Goal: Information Seeking & Learning: Learn about a topic

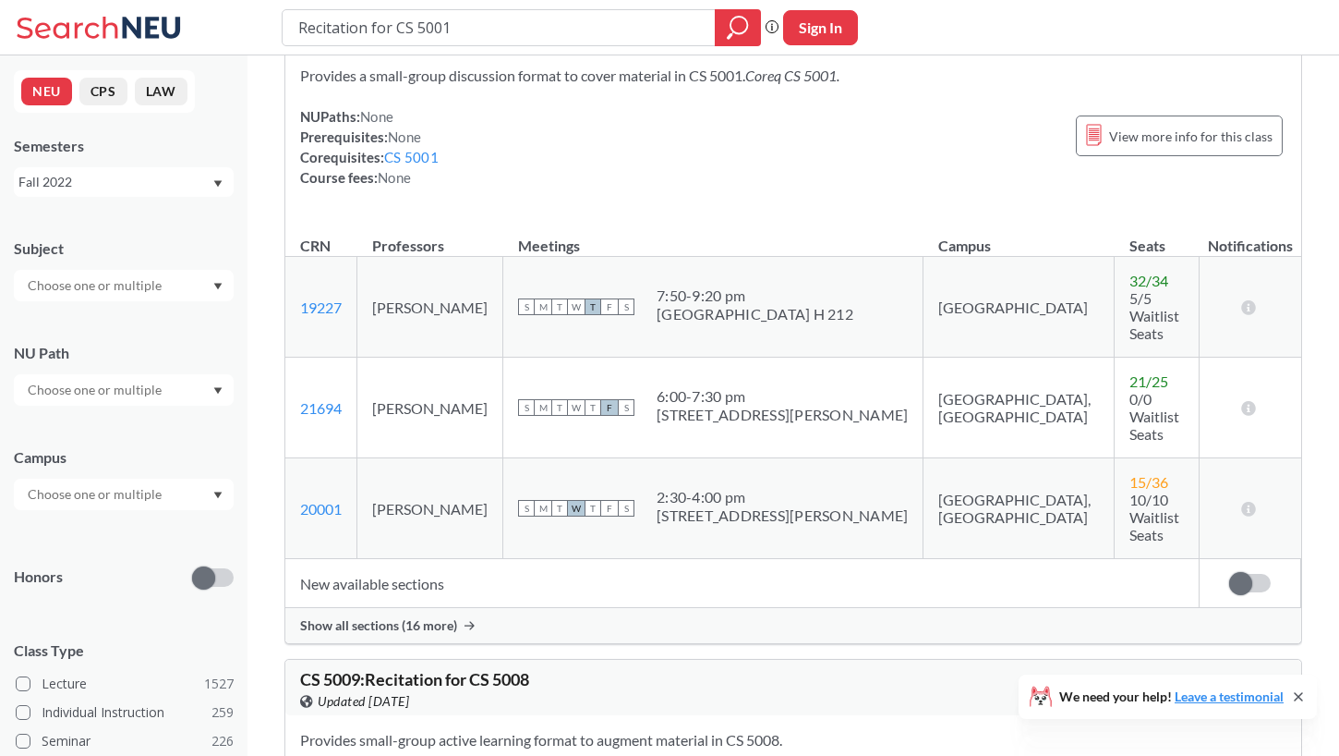
scroll to position [237, 1]
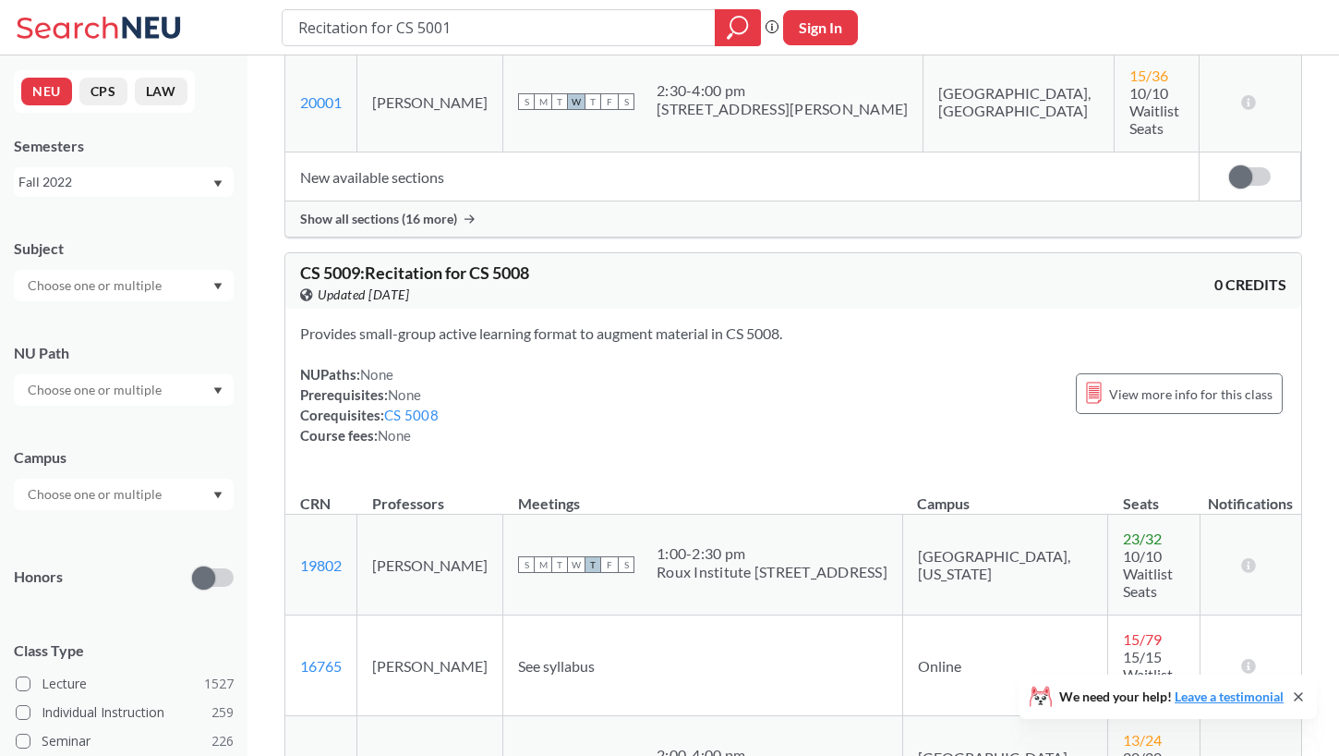
drag, startPoint x: 549, startPoint y: 276, endPoint x: 545, endPoint y: 298, distance: 22.5
click at [548, 291] on div "CS 5009 : Recitation for CS 5008 View this course on Banner. Updated 2 years ag…" at bounding box center [793, 534] width 1018 height 564
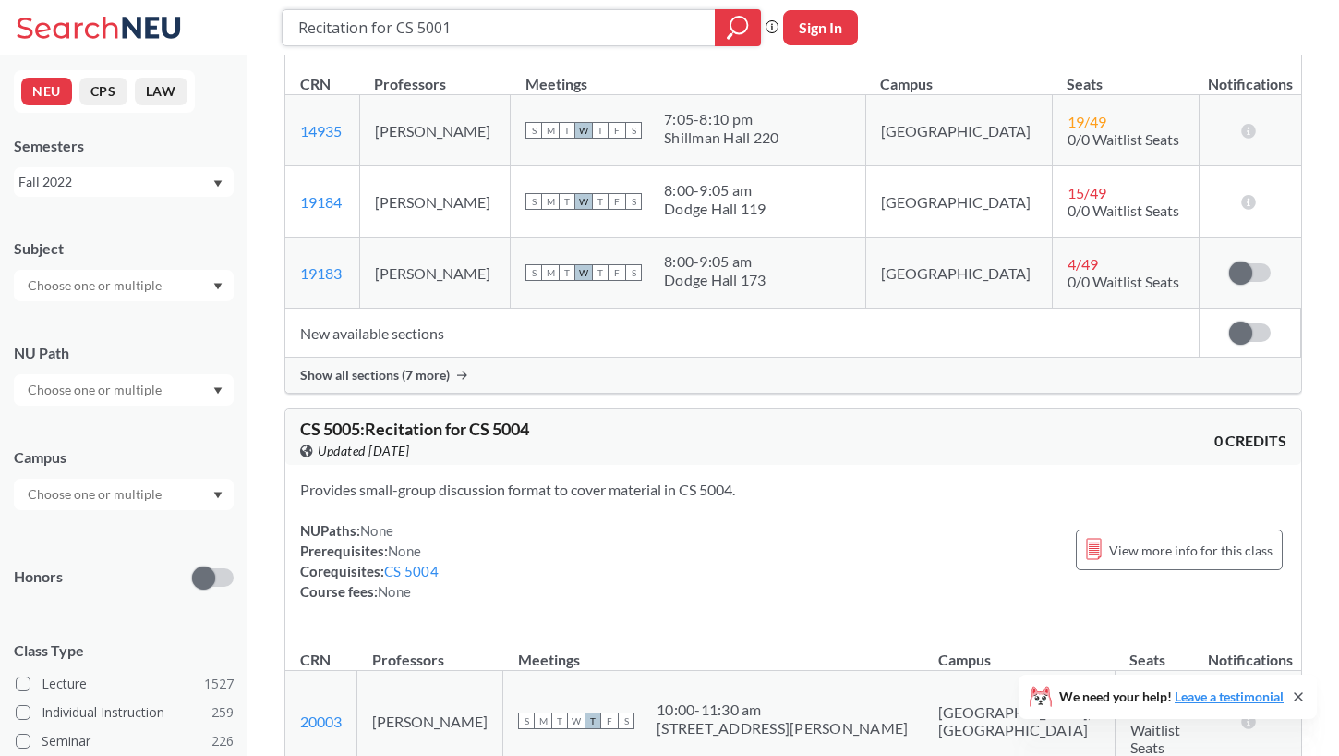
scroll to position [1491, 0]
click at [514, 28] on input "Recitation for CS 5001" at bounding box center [498, 27] width 405 height 31
type input "厨师220"
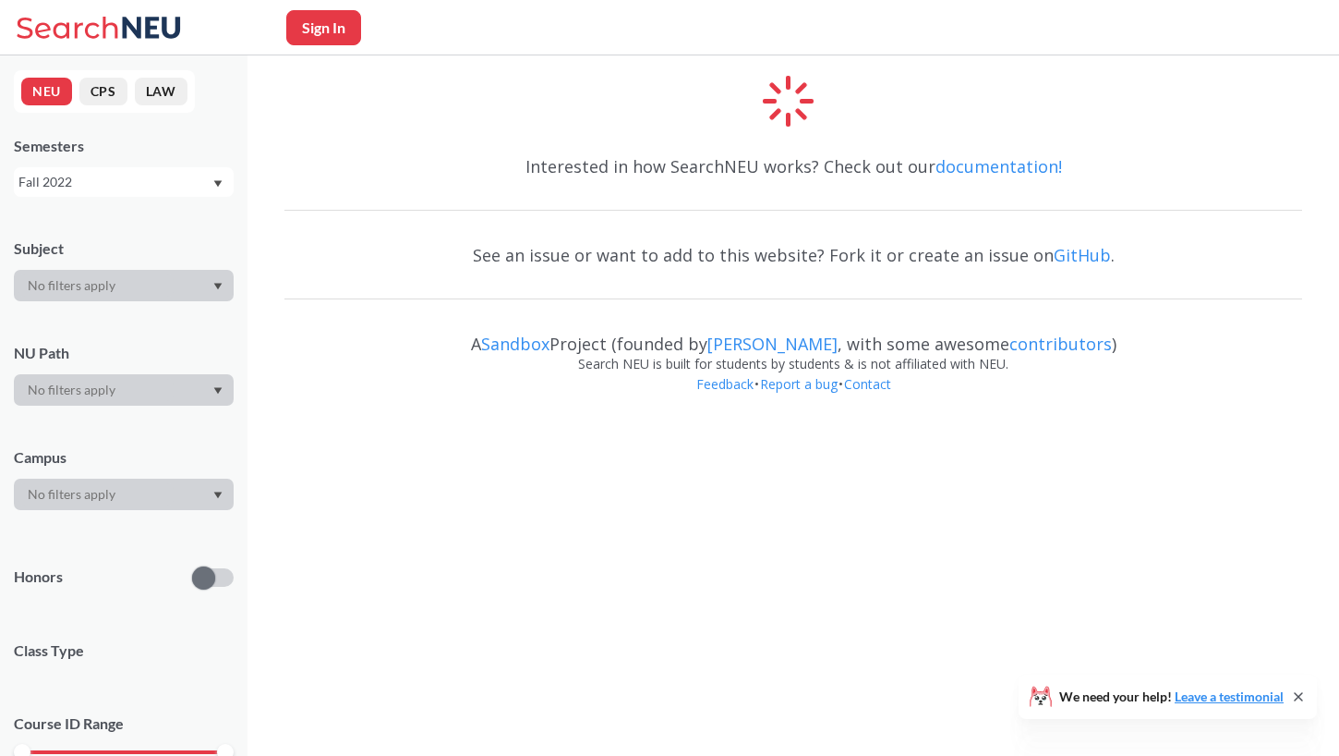
click at [412, 216] on div "Interested in how SearchNEU works? Check out our documentation! See an issue or…" at bounding box center [793, 280] width 1018 height 283
click at [406, 195] on div "Interested in how SearchNEU works? Check out our documentation! See an issue or…" at bounding box center [793, 280] width 1018 height 283
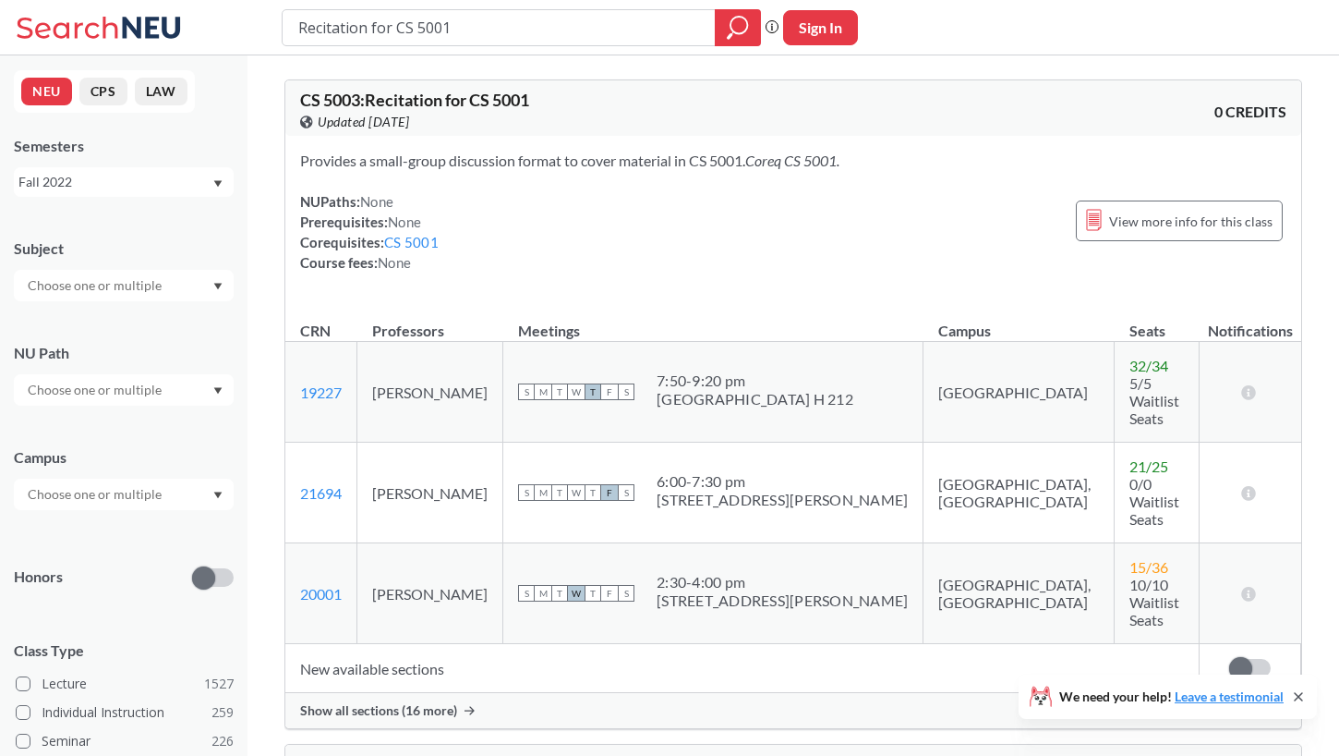
scroll to position [1491, 0]
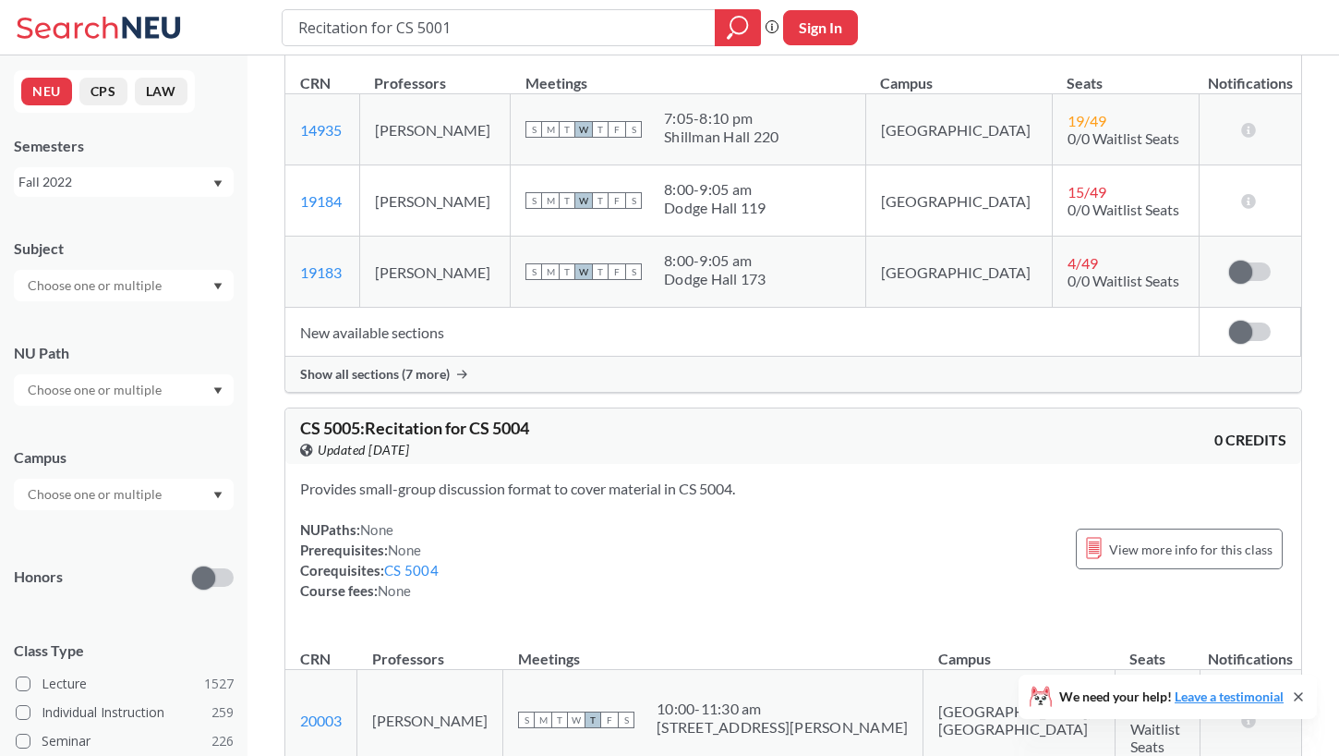
click at [392, 32] on input "Recitation for CS 5001" at bounding box center [498, 27] width 405 height 31
click at [408, 29] on input "Recitation for CS 5001" at bounding box center [498, 27] width 405 height 31
drag, startPoint x: 430, startPoint y: 29, endPoint x: 456, endPoint y: 30, distance: 25.9
click at [432, 30] on input "Recitation for CS 5001" at bounding box center [498, 27] width 405 height 31
click at [456, 30] on input "Recitation for CS 5001" at bounding box center [498, 27] width 405 height 31
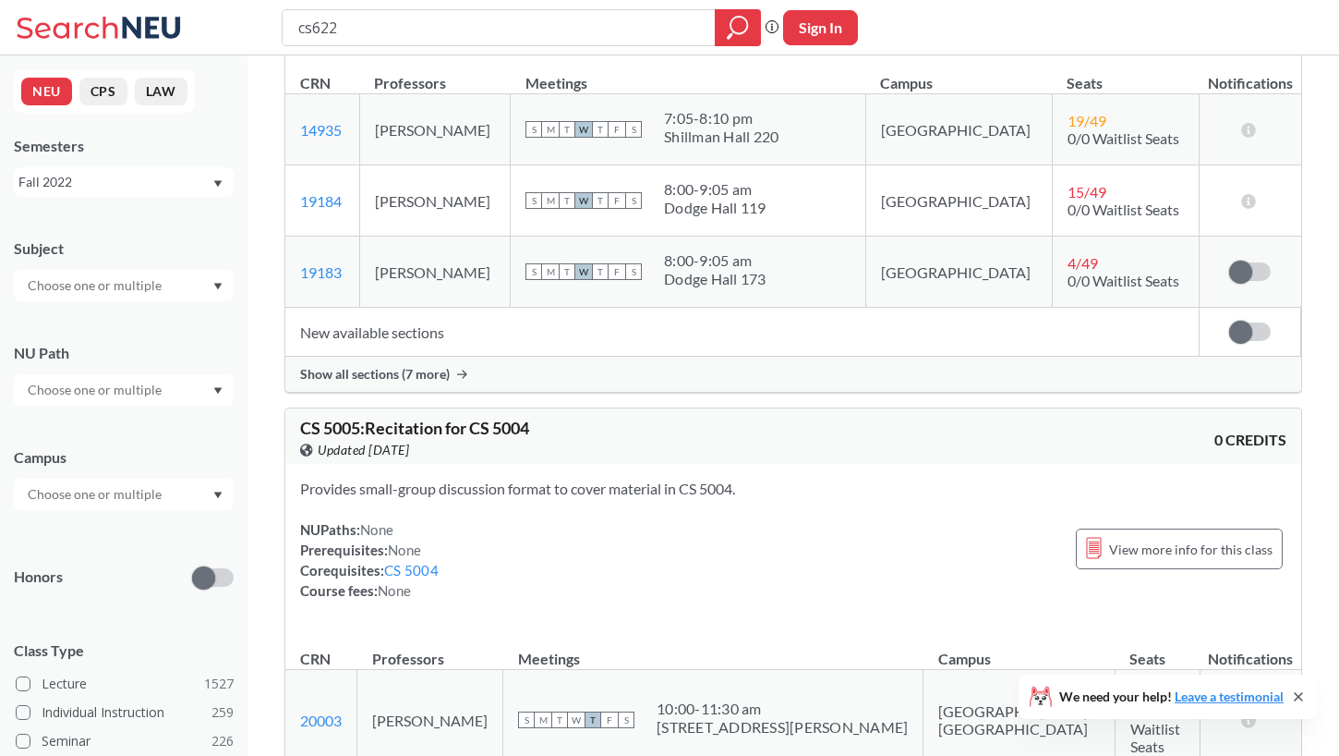
type input "cs6220"
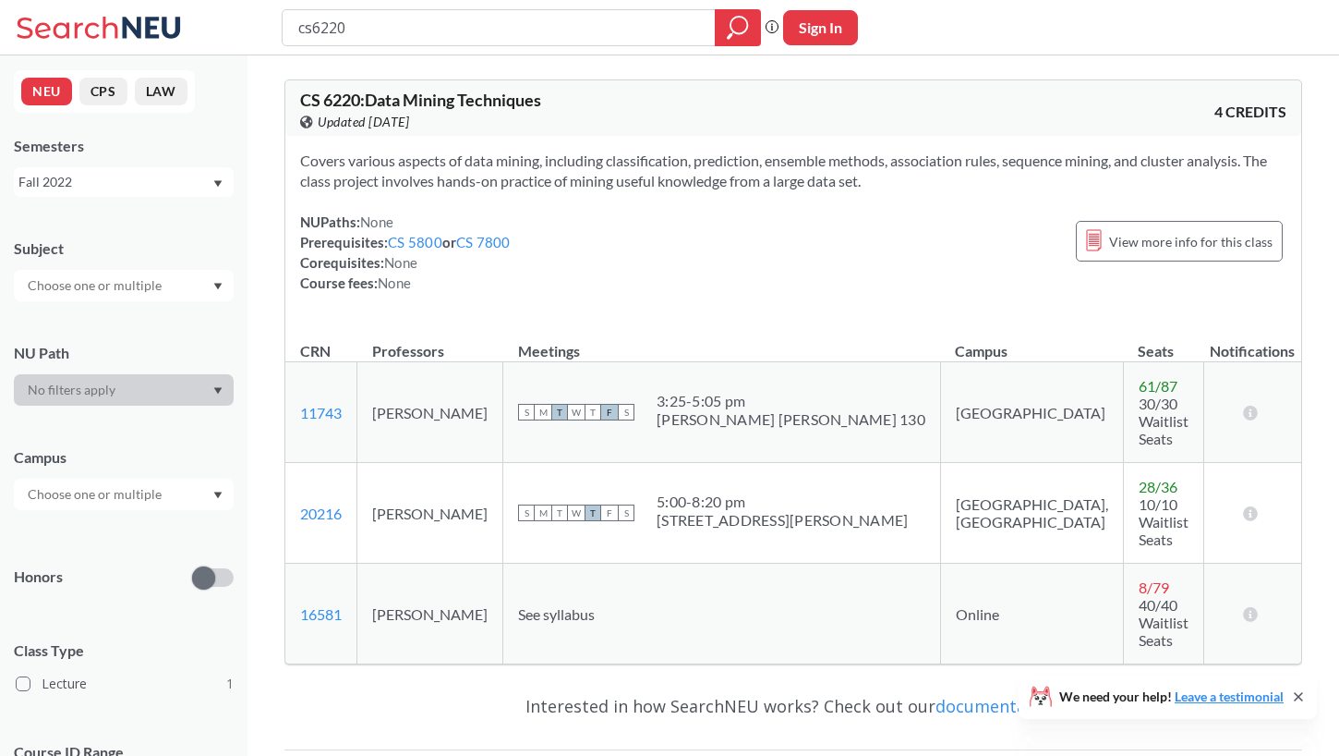
drag, startPoint x: 621, startPoint y: 157, endPoint x: 632, endPoint y: 163, distance: 12.4
click at [622, 157] on div "CS 6220 : Data Mining Techniques View this course on Banner. Updated 2 years ag…" at bounding box center [793, 371] width 1018 height 585
drag, startPoint x: 632, startPoint y: 163, endPoint x: 645, endPoint y: 156, distance: 14.5
click at [641, 158] on span "Covers various aspects of data mining, including classification, prediction, en…" at bounding box center [783, 170] width 967 height 38
drag, startPoint x: 544, startPoint y: 175, endPoint x: 658, endPoint y: 189, distance: 114.4
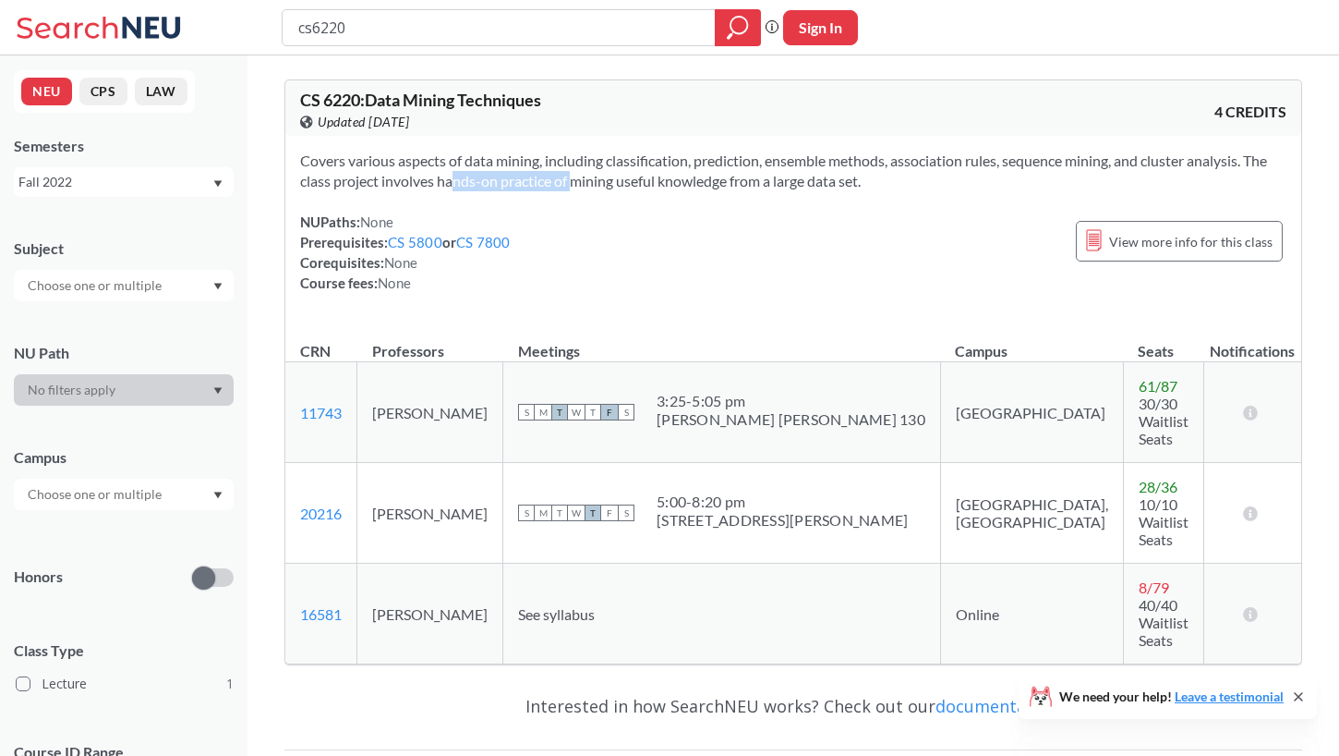
click at [449, 188] on span "Covers various aspects of data mining, including classification, prediction, en…" at bounding box center [783, 170] width 967 height 38
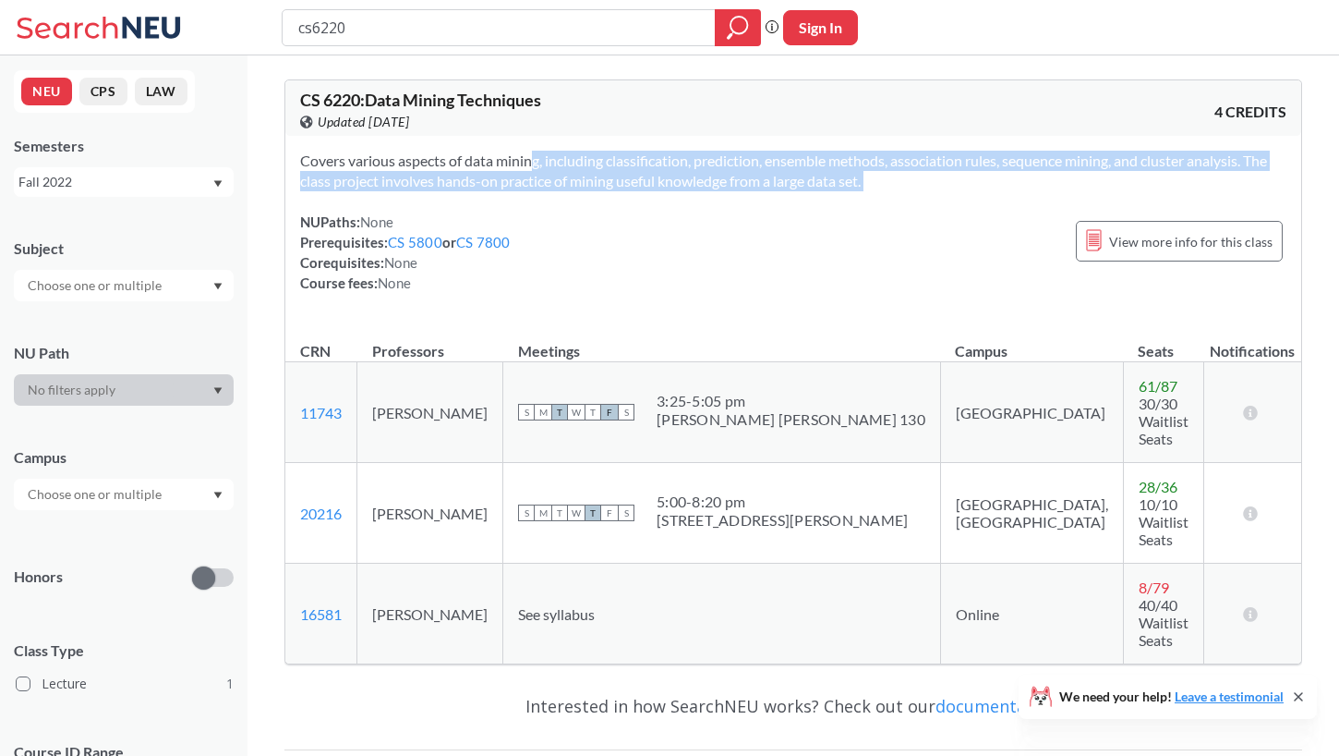
drag, startPoint x: 658, startPoint y: 189, endPoint x: 694, endPoint y: 216, distance: 44.9
click at [686, 210] on div "Covers various aspects of data mining, including classification, prediction, en…" at bounding box center [793, 229] width 1016 height 187
drag, startPoint x: 694, startPoint y: 216, endPoint x: 703, endPoint y: 223, distance: 11.3
click at [706, 216] on div "NUPaths: None Prerequisites: CS 5800 or CS 7800 Corequisites: None Course fees:…" at bounding box center [793, 252] width 986 height 81
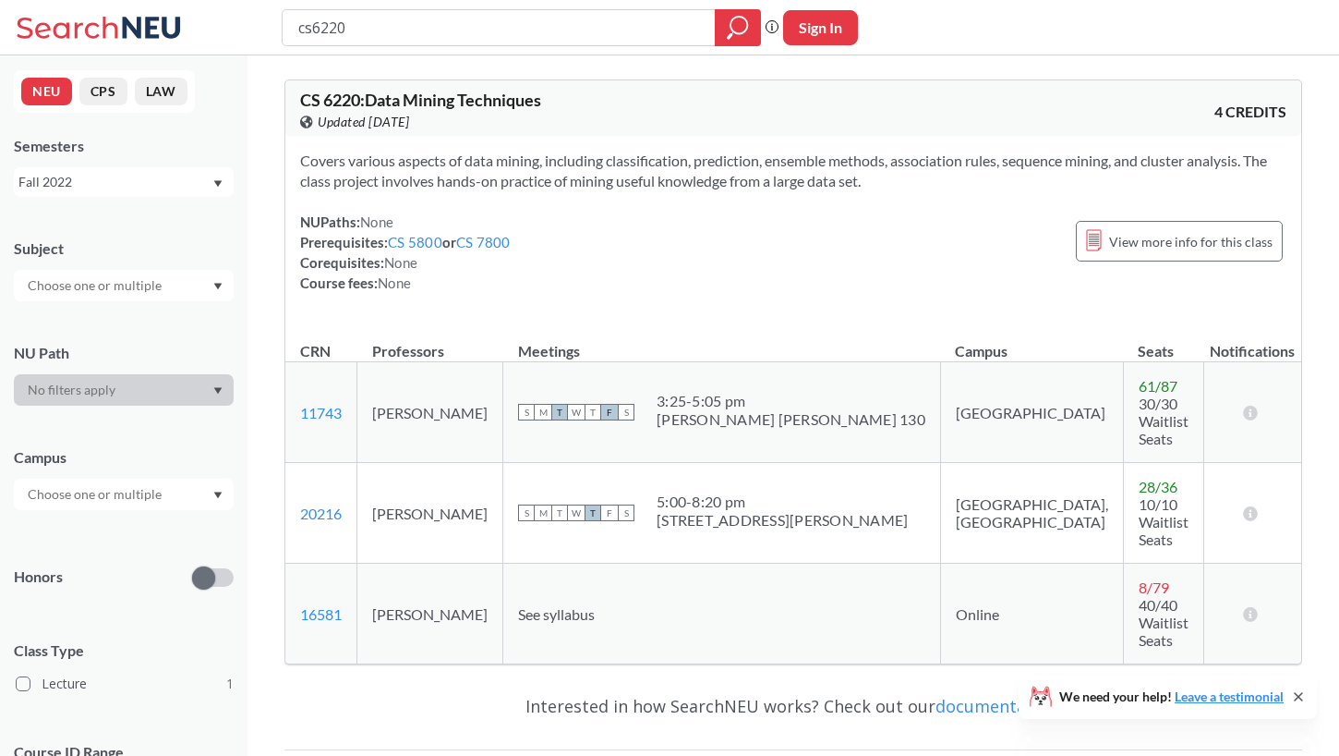
click at [760, 205] on div "Covers various aspects of data mining, including classification, prediction, en…" at bounding box center [793, 229] width 1016 height 187
drag, startPoint x: 780, startPoint y: 189, endPoint x: 766, endPoint y: 197, distance: 16.5
click at [777, 204] on div "Covers various aspects of data mining, including classification, prediction, en…" at bounding box center [793, 229] width 1016 height 187
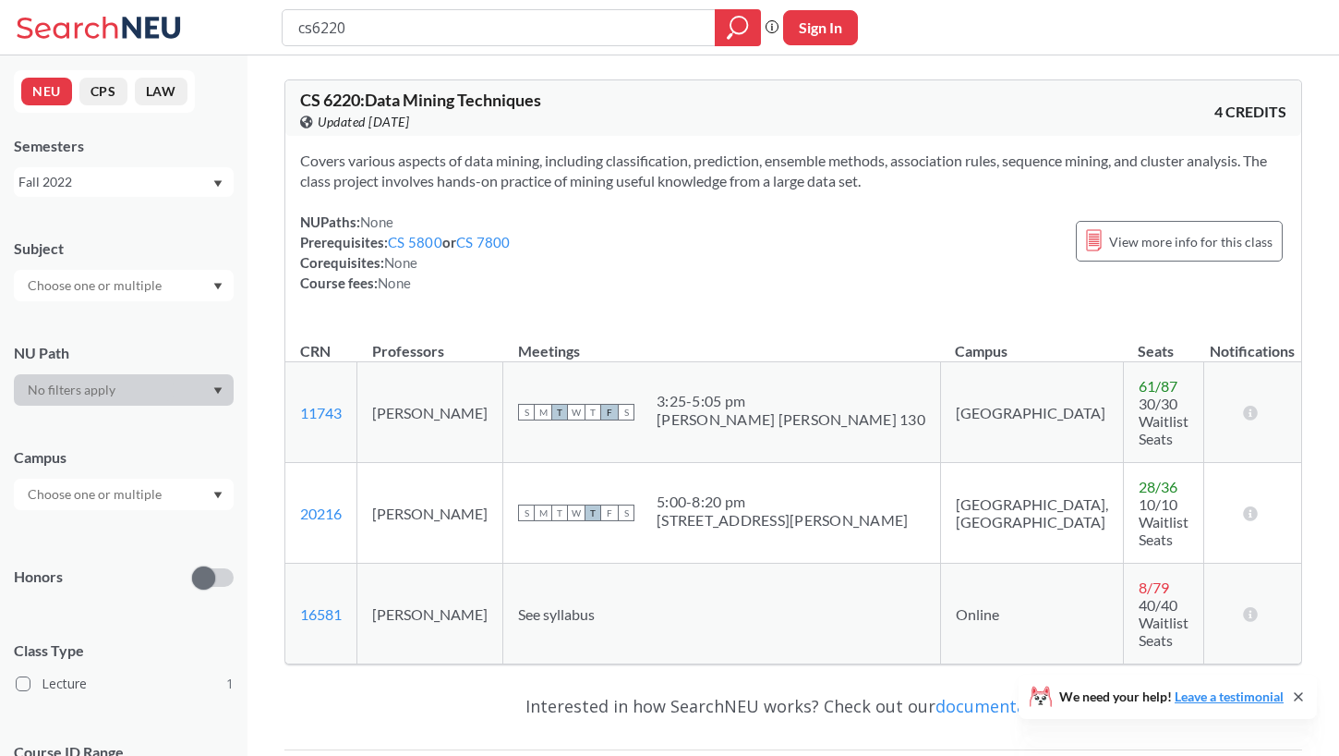
drag, startPoint x: 698, startPoint y: 194, endPoint x: 700, endPoint y: 211, distance: 16.7
click at [700, 206] on div "Covers various aspects of data mining, including classification, prediction, en…" at bounding box center [793, 229] width 1016 height 187
click at [701, 234] on div "NUPaths: None Prerequisites: CS 5800 or CS 7800 Corequisites: None Course fees:…" at bounding box center [793, 252] width 986 height 81
drag, startPoint x: 680, startPoint y: 207, endPoint x: 715, endPoint y: 284, distance: 84.3
click at [713, 283] on div "Covers various aspects of data mining, including classification, prediction, en…" at bounding box center [793, 229] width 1016 height 187
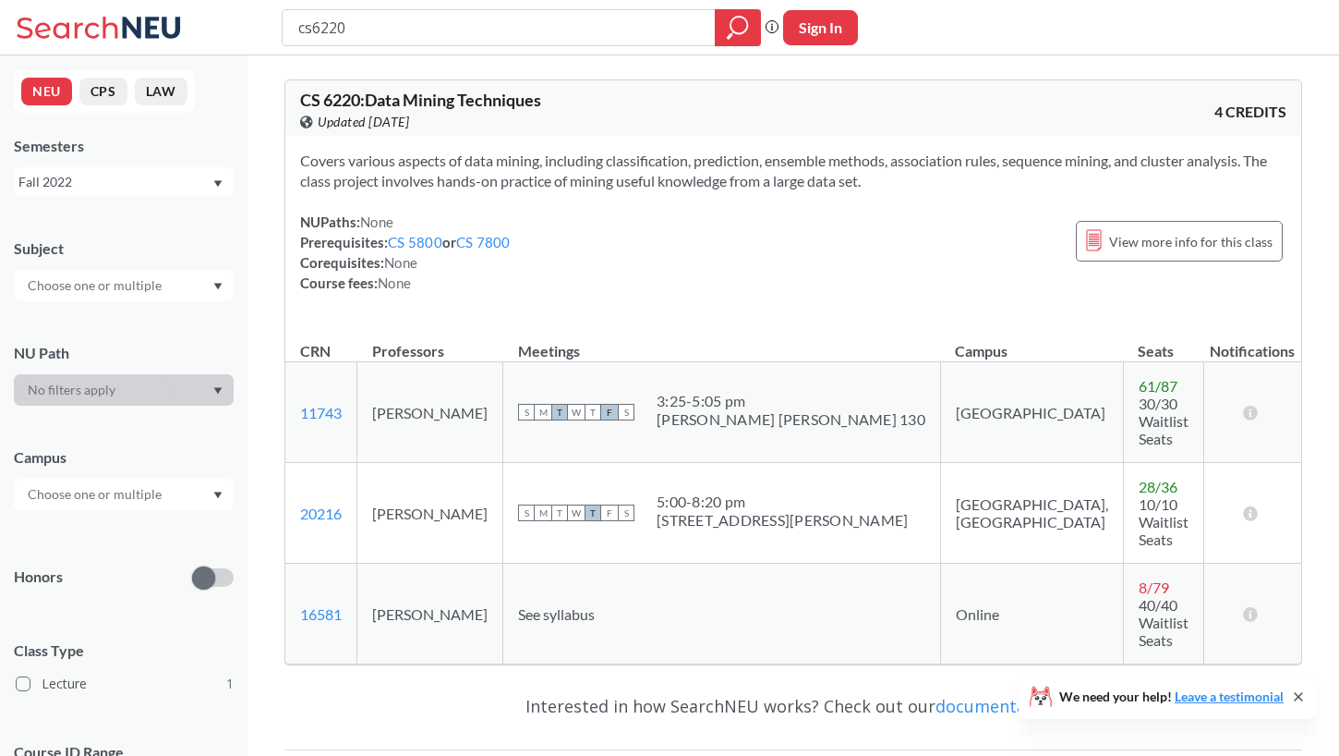
click at [787, 287] on div "NUPaths: None Prerequisites: CS 5800 or CS 7800 Corequisites: None Course fees:…" at bounding box center [793, 252] width 986 height 81
drag, startPoint x: 949, startPoint y: 191, endPoint x: 964, endPoint y: 197, distance: 16.7
click at [955, 194] on div "Covers various aspects of data mining, including classification, prediction, en…" at bounding box center [793, 229] width 1016 height 187
click at [1024, 232] on div "Covers various aspects of data mining, including classification, prediction, en…" at bounding box center [793, 229] width 1016 height 187
drag, startPoint x: 1132, startPoint y: 240, endPoint x: 821, endPoint y: 317, distance: 320.6
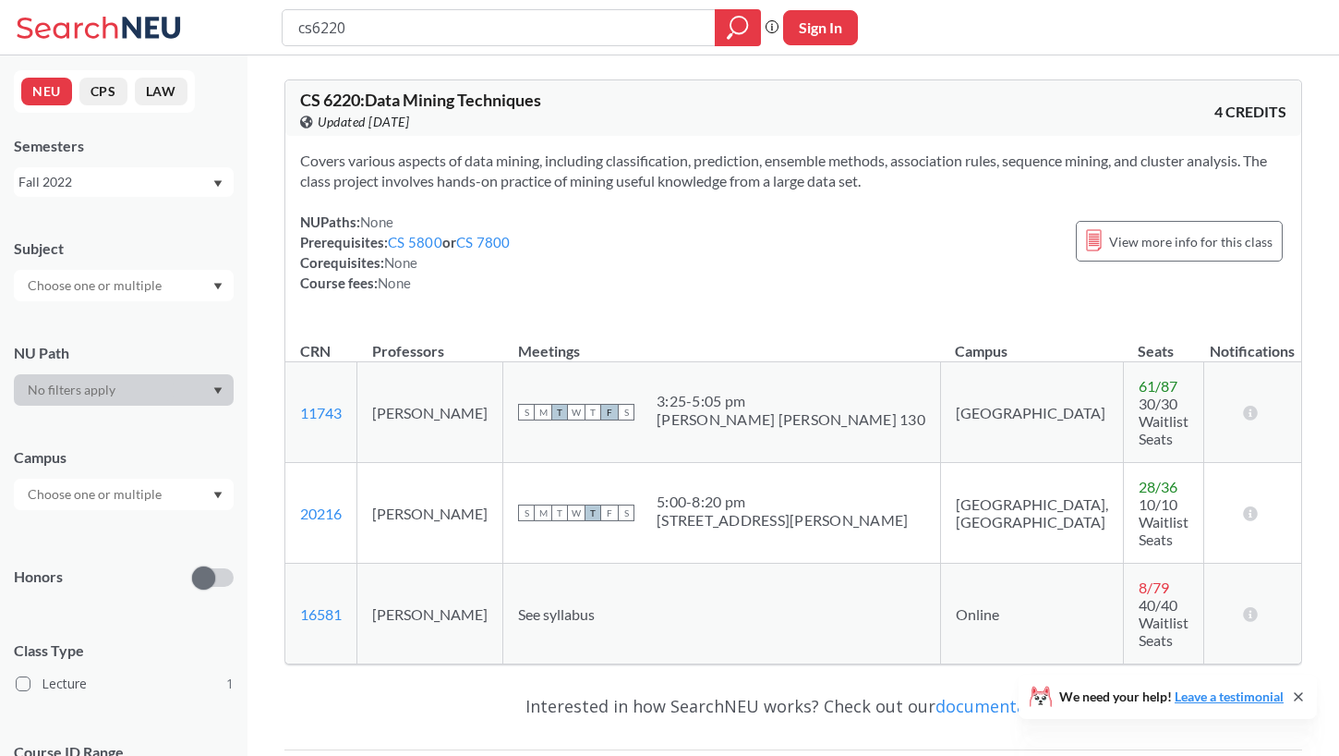
click at [1132, 240] on span "View more info for this class" at bounding box center [1190, 241] width 163 height 23
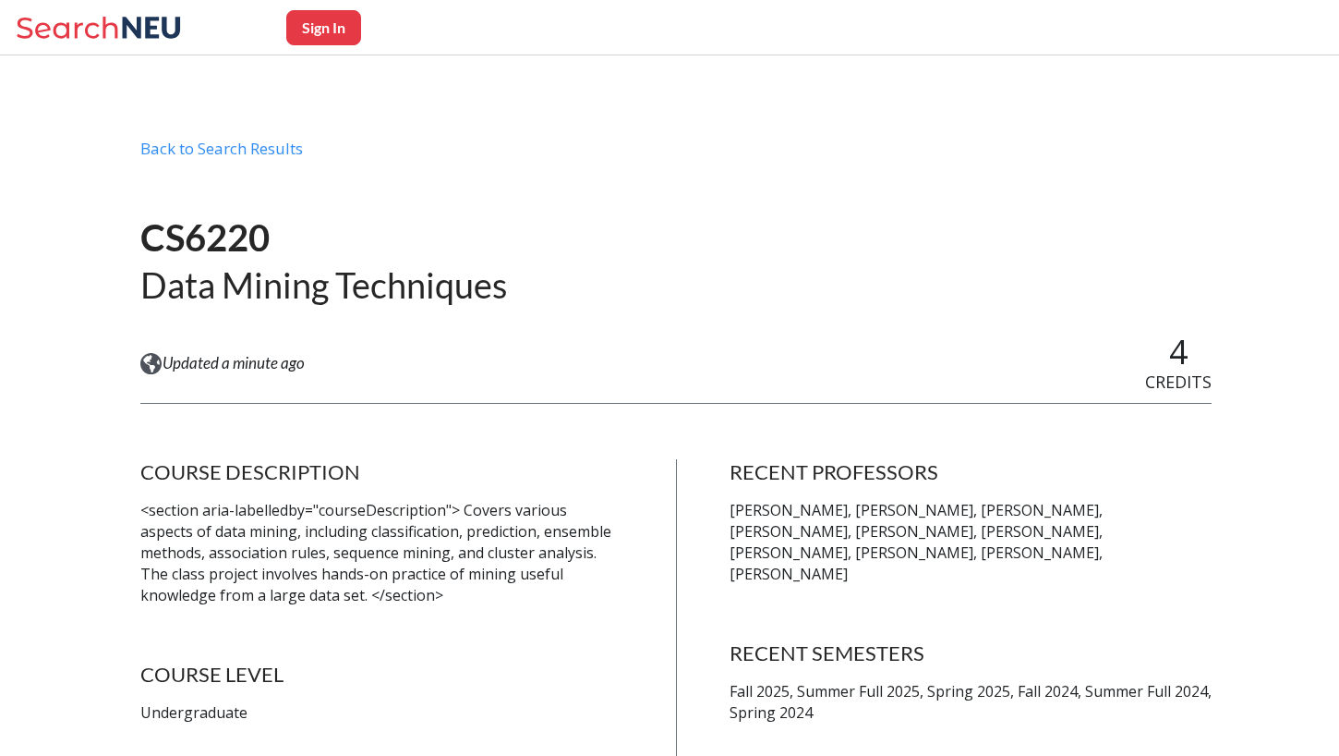
click at [502, 354] on div "CS6220 Data Mining Techniques View this course on Banner. Updated a minute ago …" at bounding box center [675, 291] width 1071 height 204
drag, startPoint x: 510, startPoint y: 383, endPoint x: 537, endPoint y: 384, distance: 26.8
click at [516, 383] on div "View this course on Banner. Updated a minute ago 4 CREDITS" at bounding box center [675, 363] width 1071 height 61
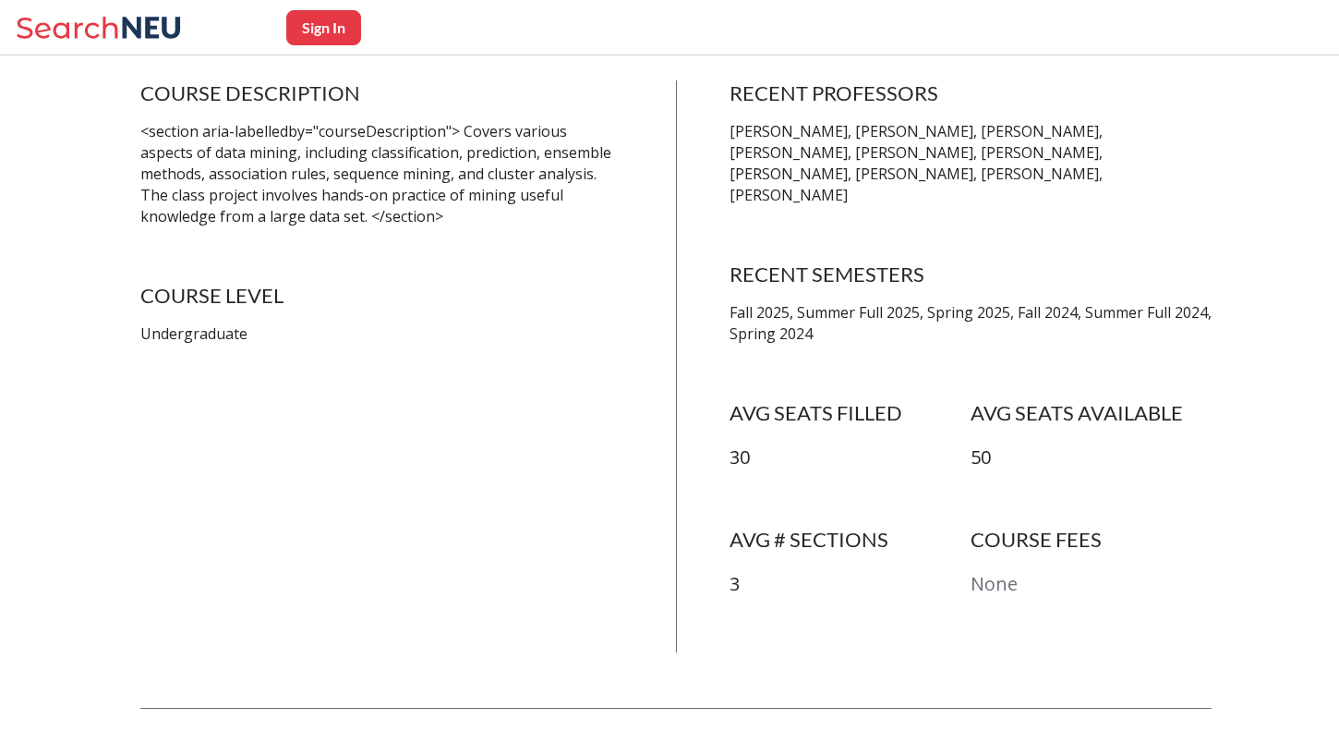
scroll to position [377, 0]
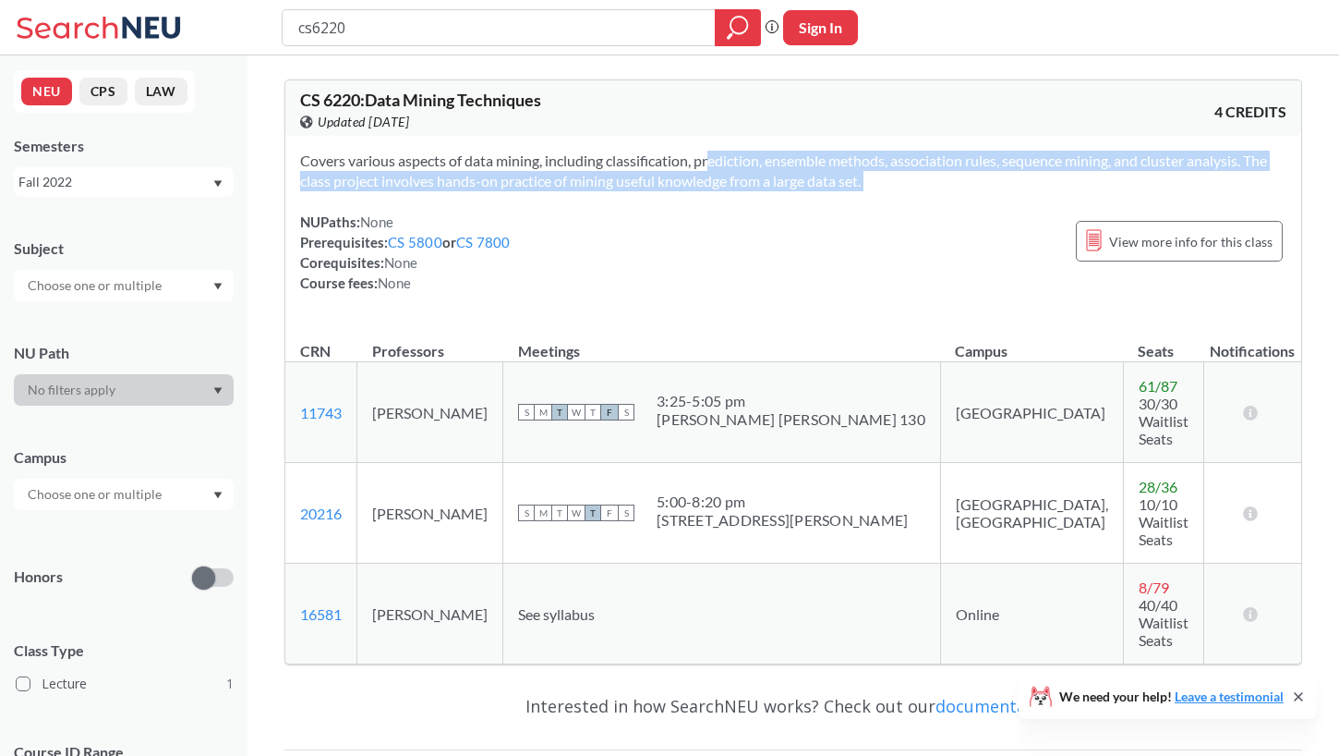
drag, startPoint x: 684, startPoint y: 196, endPoint x: 712, endPoint y: 151, distance: 53.1
click at [712, 153] on div "Covers various aspects of data mining, including classification, prediction, en…" at bounding box center [793, 229] width 1016 height 187
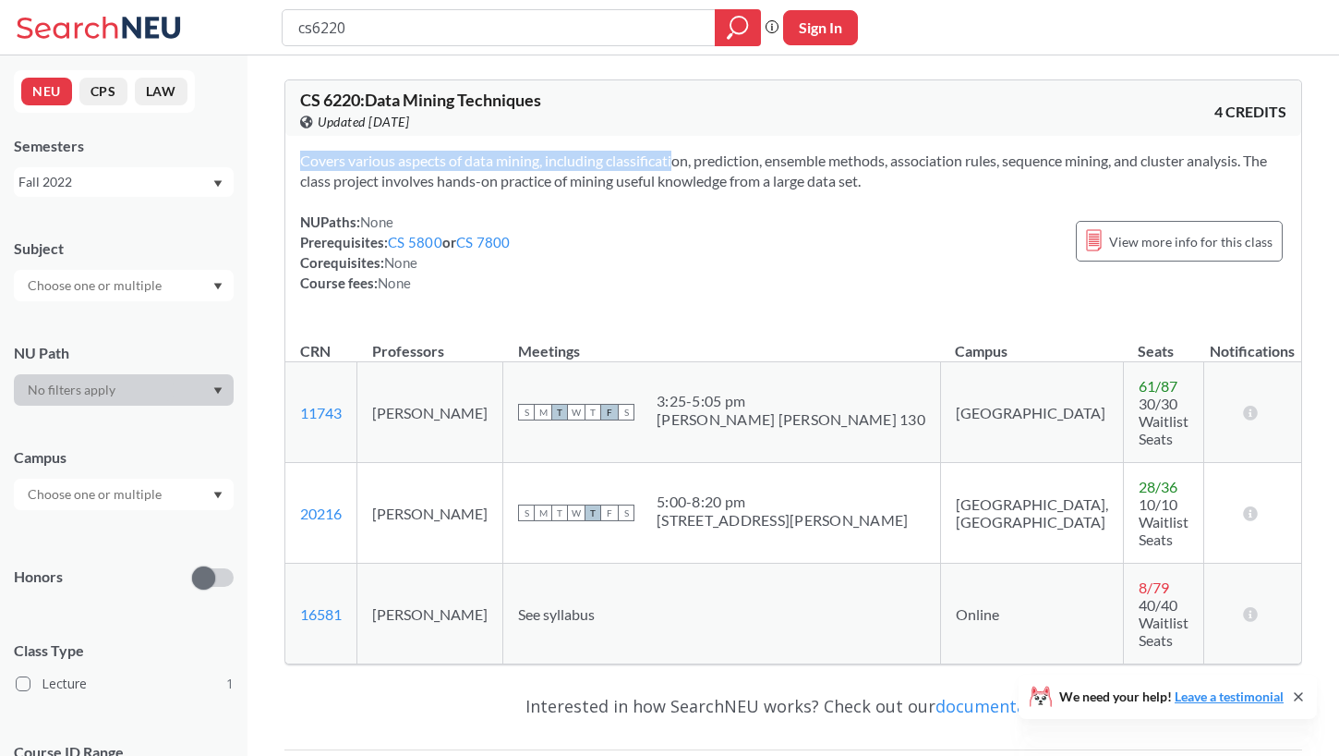
drag, startPoint x: 681, startPoint y: 163, endPoint x: 728, endPoint y: 178, distance: 49.7
click at [704, 177] on div "Covers various aspects of data mining, including classification, prediction, en…" at bounding box center [793, 229] width 1016 height 187
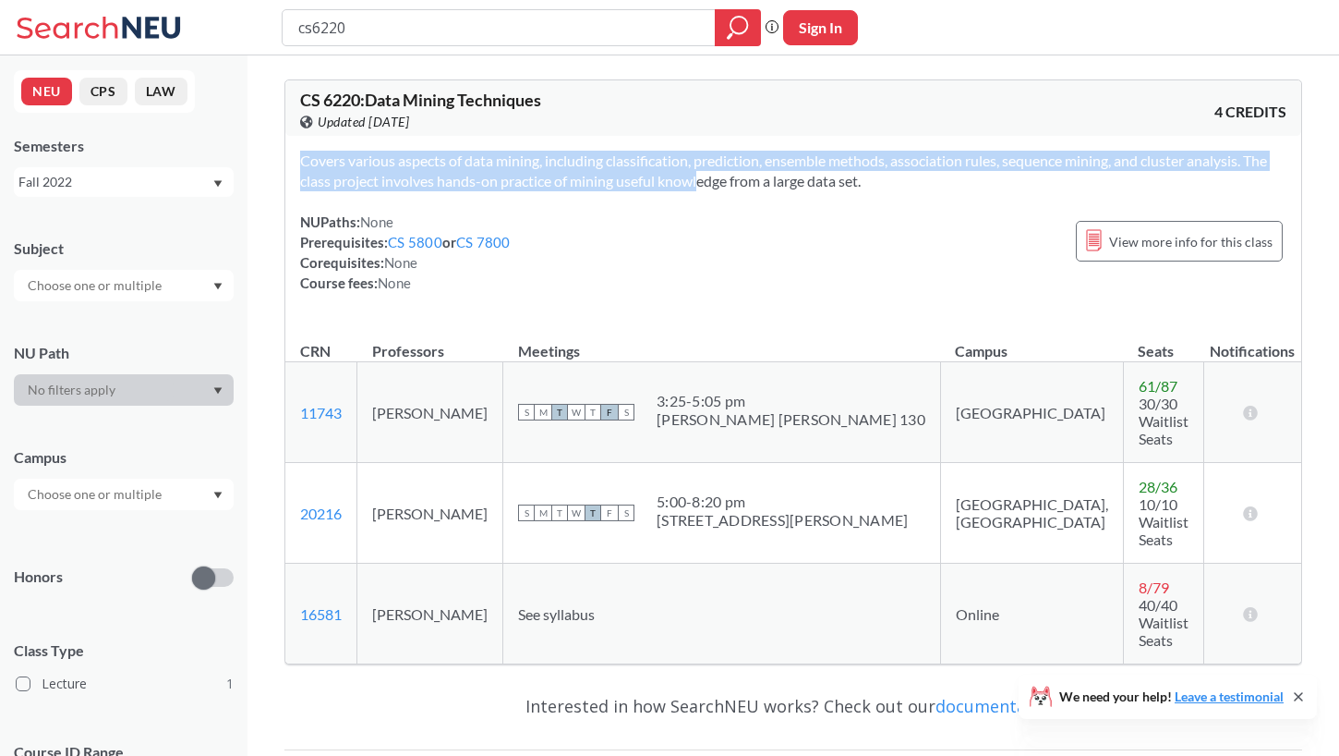
click at [816, 31] on button "Sign In" at bounding box center [820, 27] width 75 height 35
select select "US"
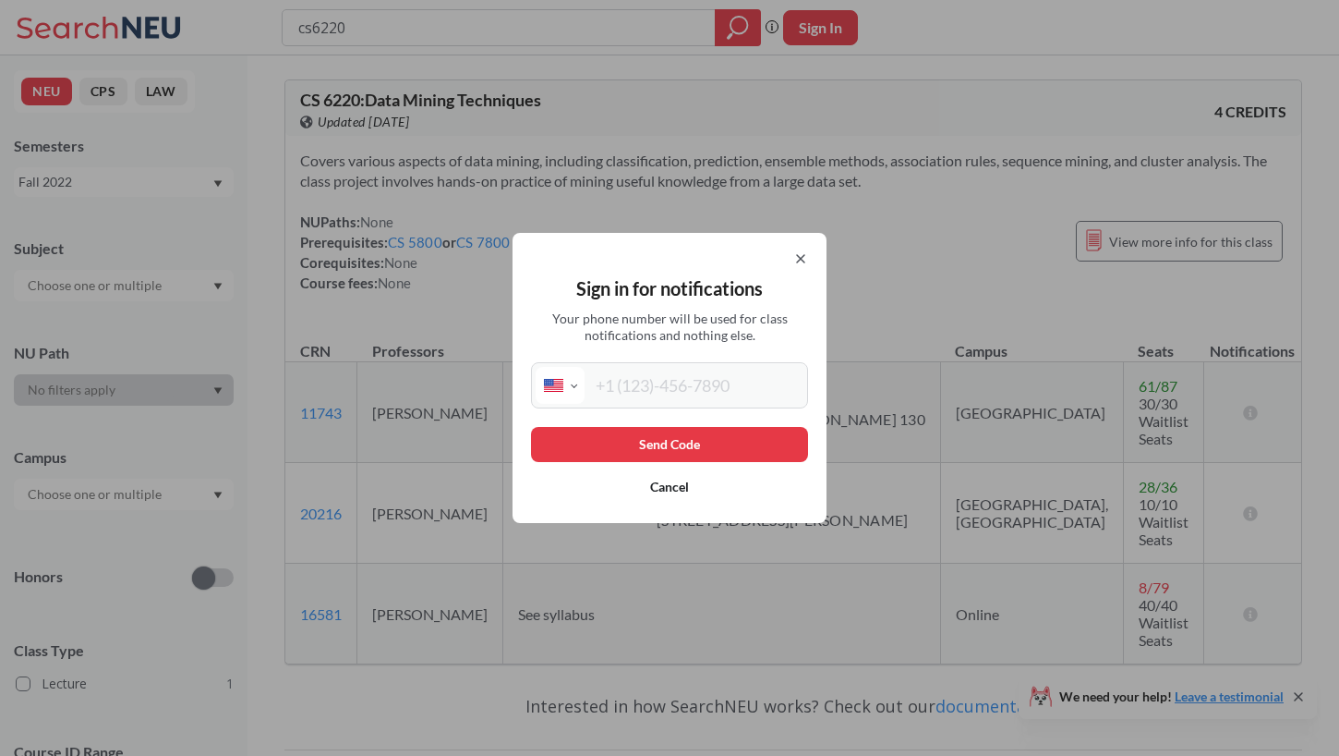
click at [665, 384] on input "tel" at bounding box center [694, 385] width 219 height 37
type input "(973) 517-1462"
click at [688, 434] on button "Send Code" at bounding box center [669, 444] width 277 height 35
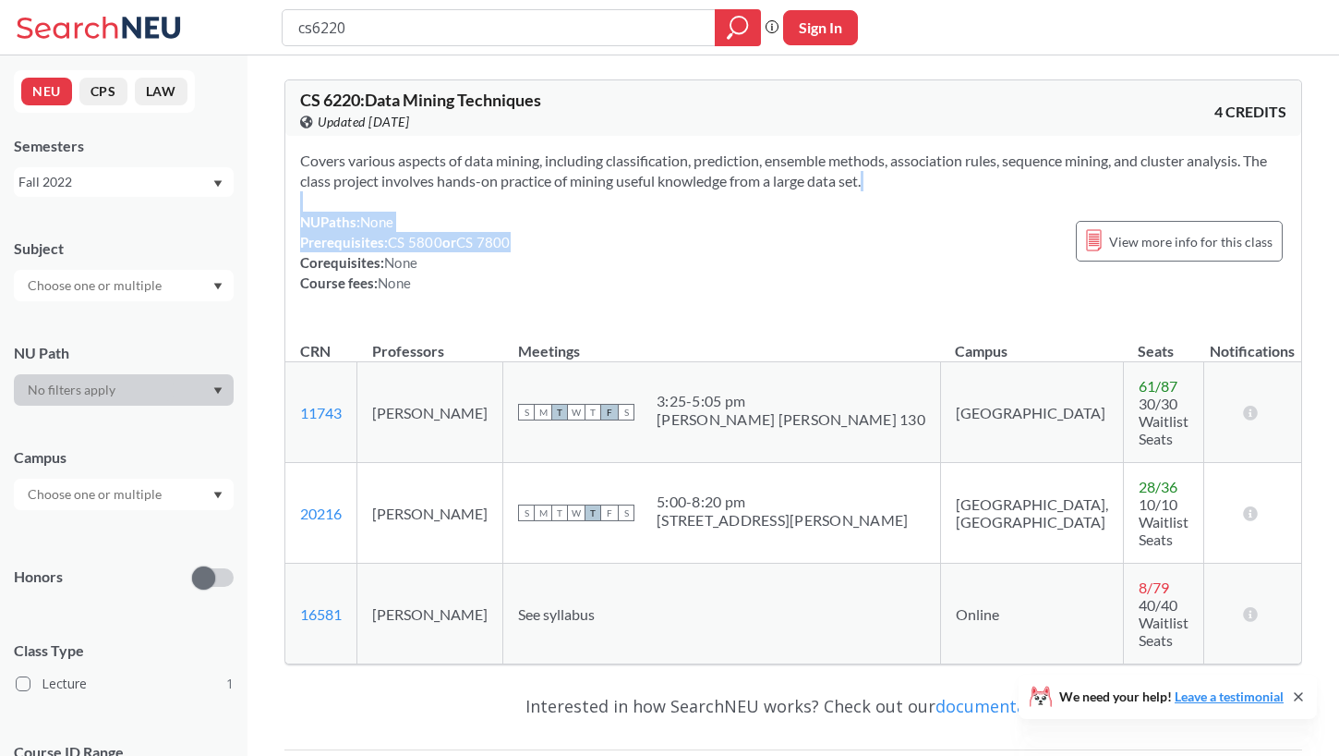
drag, startPoint x: 523, startPoint y: 200, endPoint x: 534, endPoint y: 343, distance: 142.7
click at [524, 289] on div "Covers various aspects of data mining, including classification, prediction, en…" at bounding box center [793, 229] width 1016 height 187
drag, startPoint x: 556, startPoint y: 344, endPoint x: 568, endPoint y: 343, distance: 12.0
click at [558, 344] on th "Meetings" at bounding box center [722, 342] width 438 height 40
drag, startPoint x: 588, startPoint y: 205, endPoint x: 595, endPoint y: 218, distance: 14.5
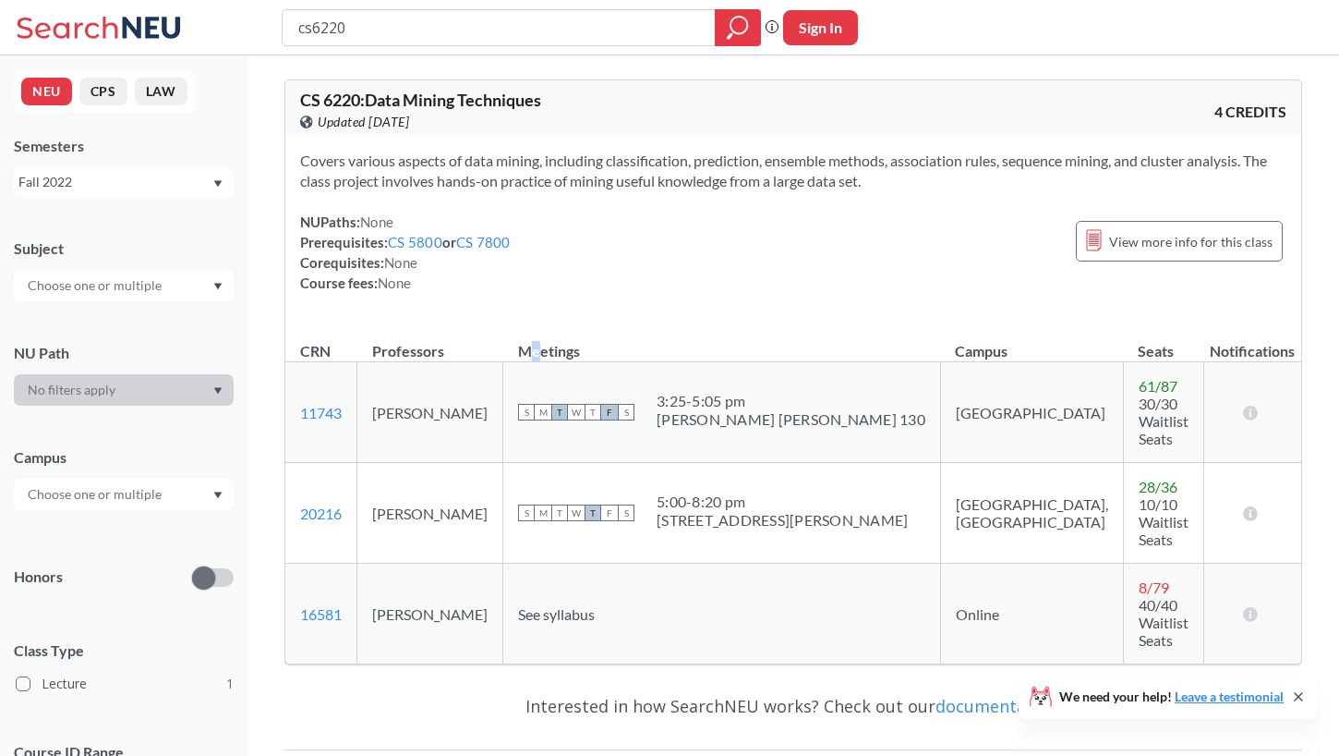
click at [595, 205] on div "Covers various aspects of data mining, including classification, prediction, en…" at bounding box center [793, 229] width 1016 height 187
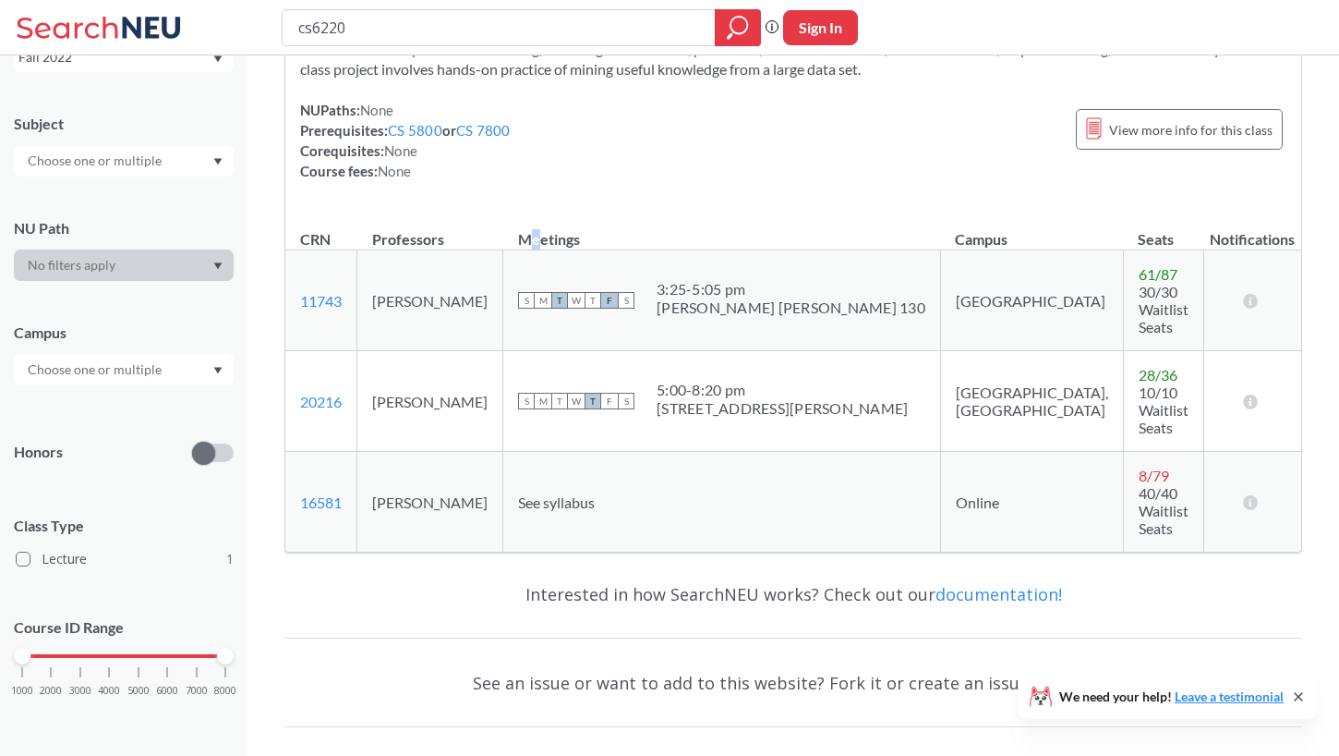
scroll to position [123, 0]
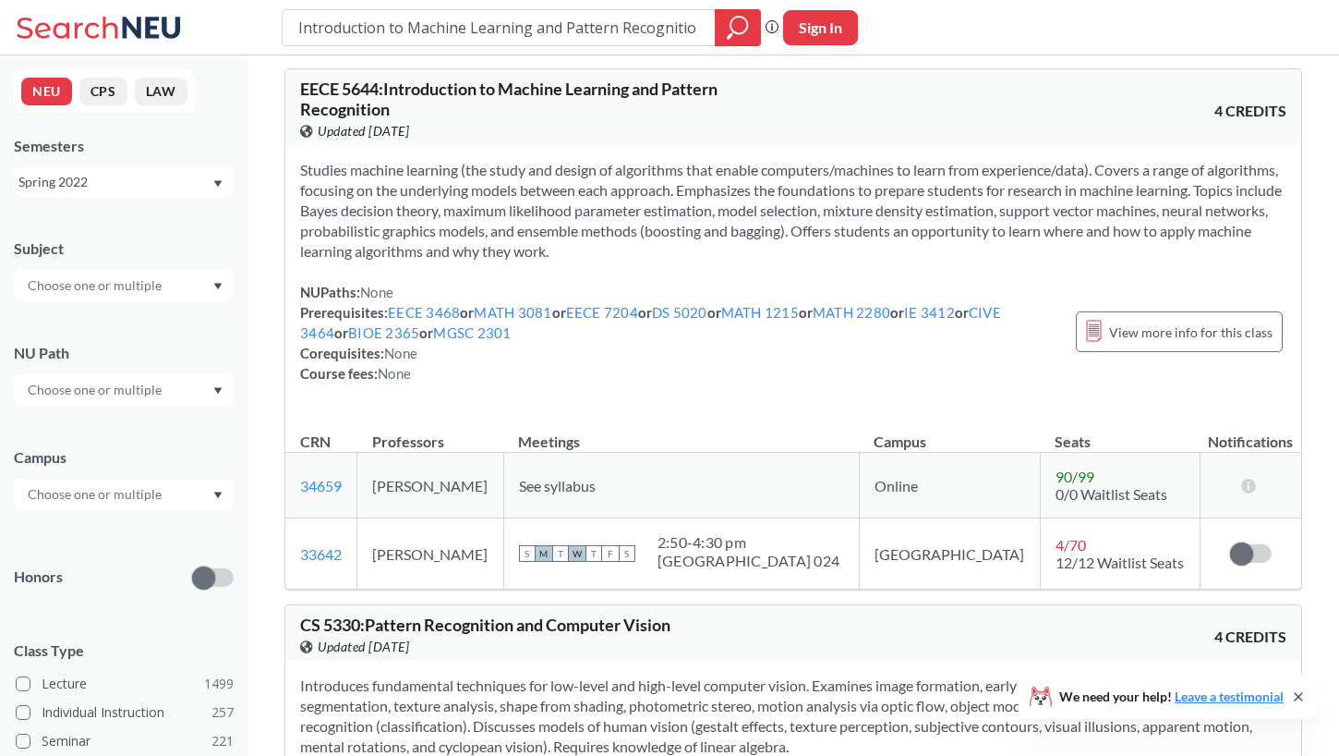
scroll to position [9, 0]
click at [1152, 330] on span "View more info for this class" at bounding box center [1190, 333] width 163 height 23
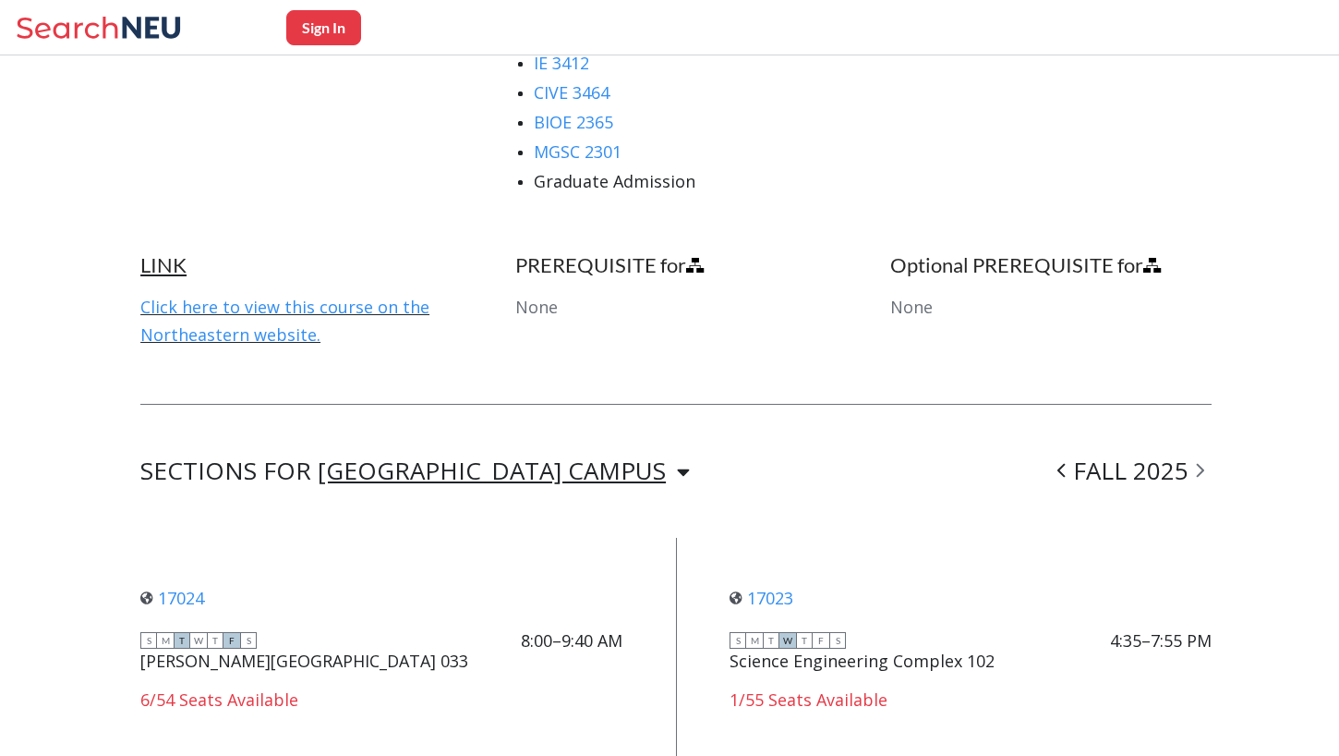
scroll to position [1287, 0]
click at [390, 296] on link "Click here to view this course on the Northeastern website." at bounding box center [284, 321] width 289 height 50
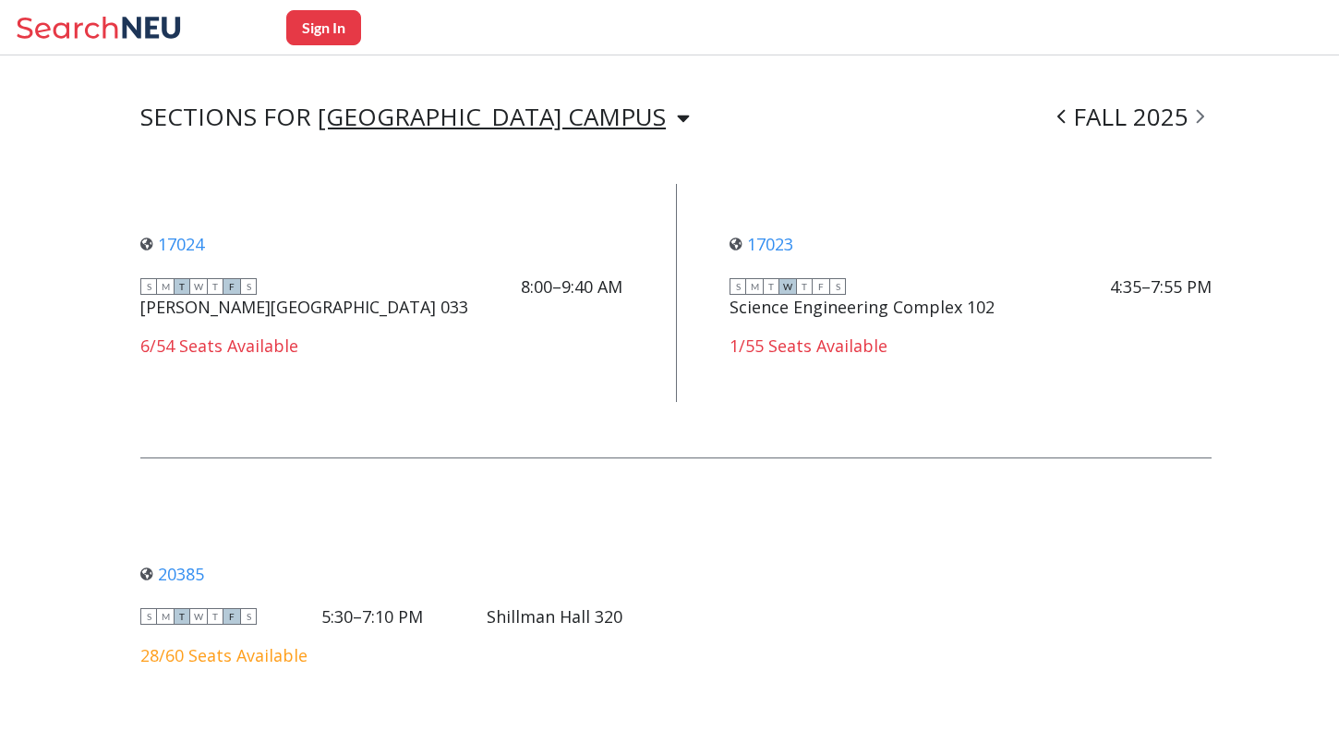
scroll to position [1630, 0]
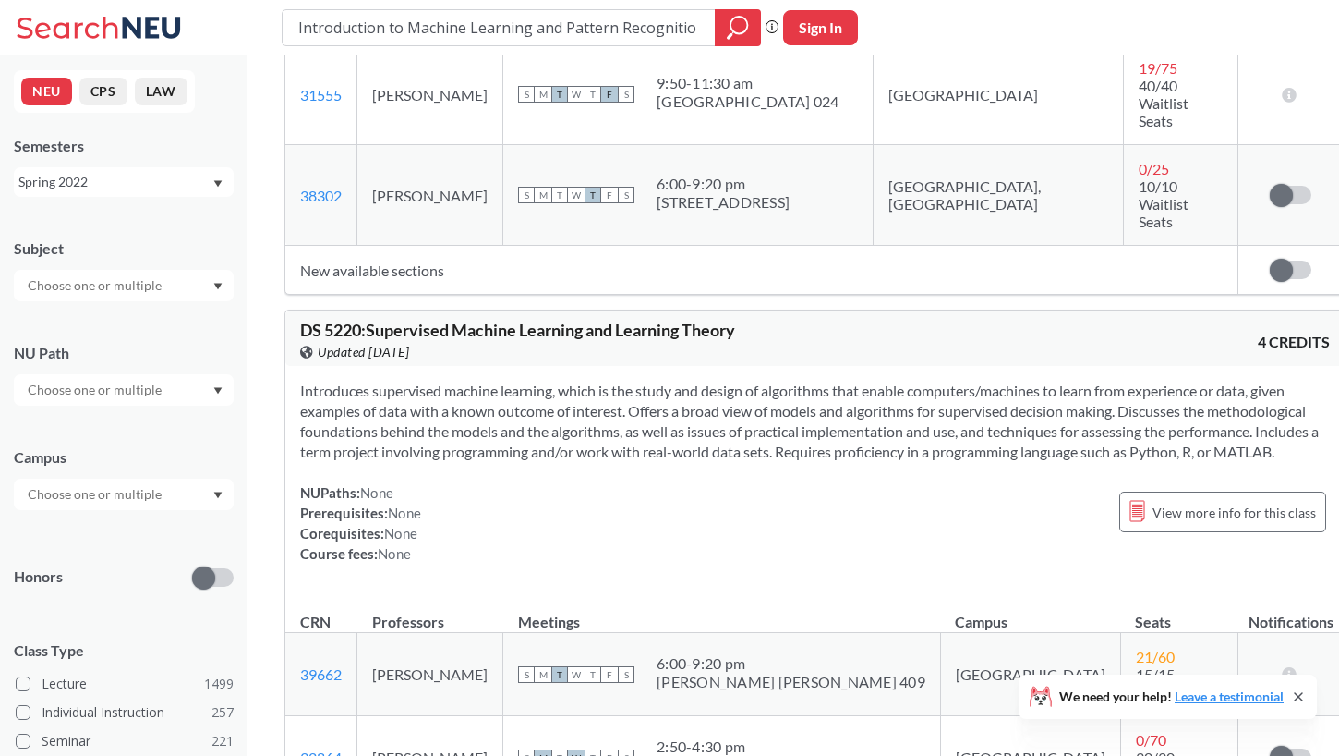
scroll to position [1715, 0]
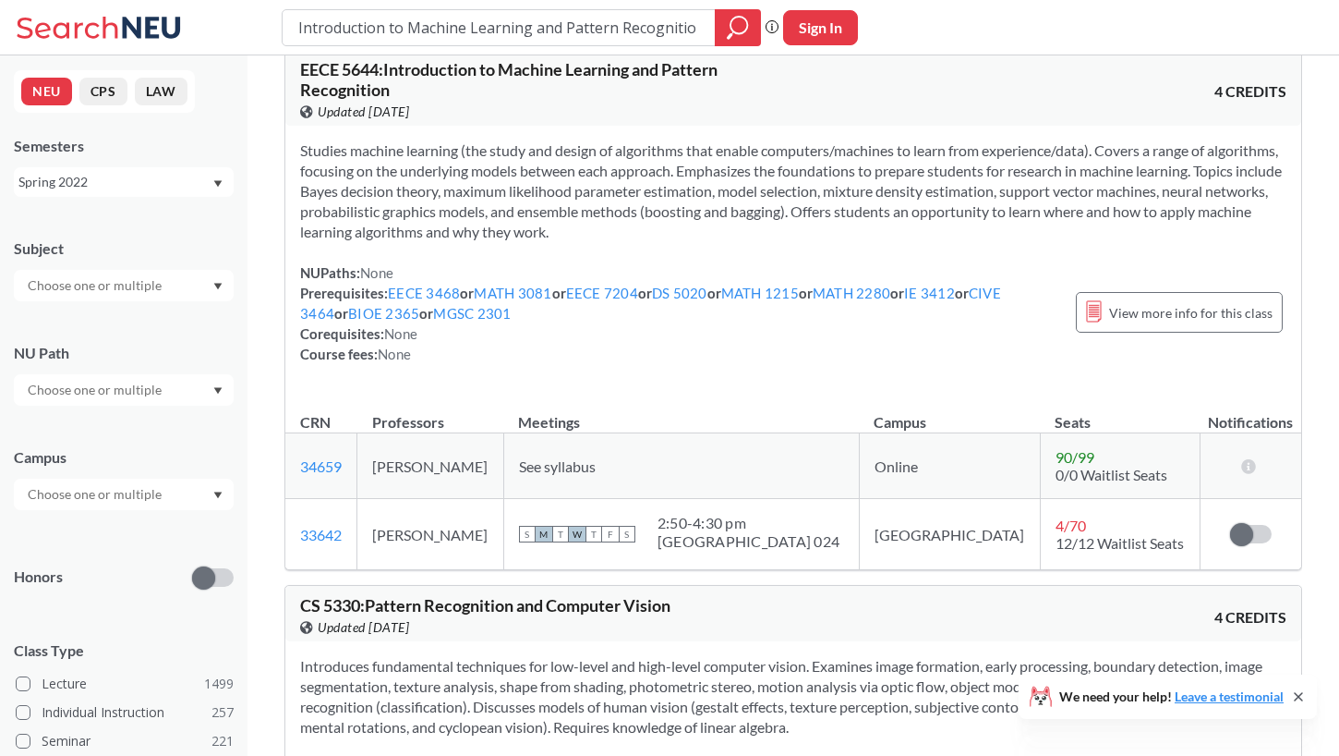
scroll to position [30, 0]
